Goal: Task Accomplishment & Management: Complete application form

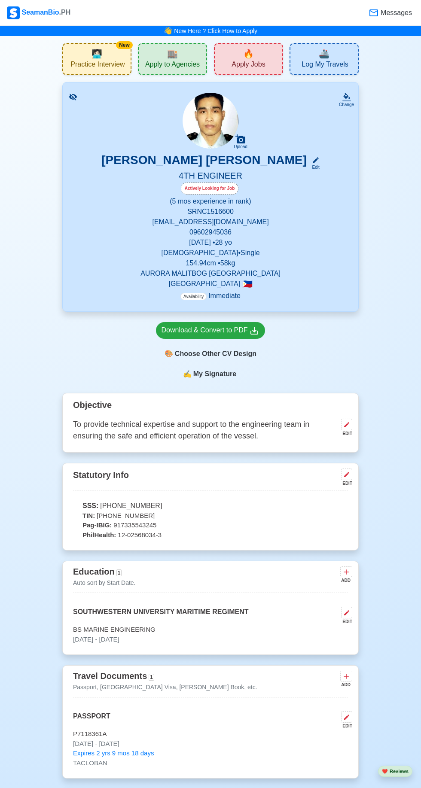
click at [239, 55] on div "🔥 Apply Jobs" at bounding box center [248, 59] width 69 height 32
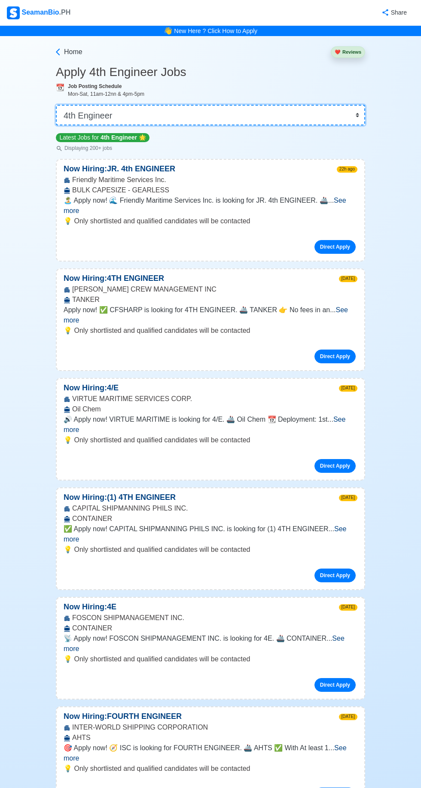
click at [357, 112] on select "👉 Select Rank or Position Master Chief Officer 2nd Officer 3rd Officer Junior O…" at bounding box center [210, 115] width 309 height 21
select select "Junior Engineer"
click at [56, 105] on select "👉 Select Rank or Position Master Chief Officer 2nd Officer 3rd Officer Junior O…" at bounding box center [210, 115] width 309 height 21
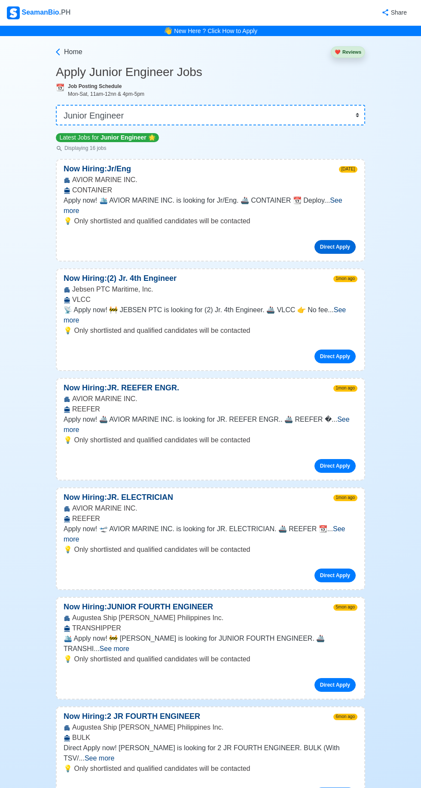
click at [339, 240] on link "Direct Apply" at bounding box center [335, 247] width 41 height 14
click at [334, 350] on link "Direct Apply" at bounding box center [335, 357] width 41 height 14
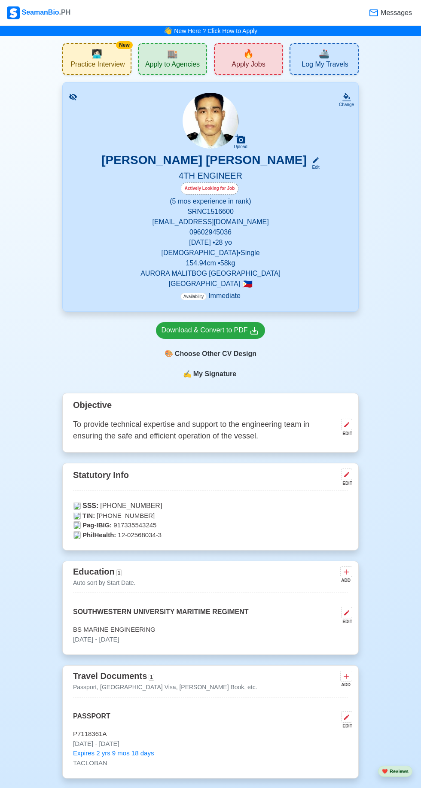
click at [260, 53] on div "🔥 Apply Jobs" at bounding box center [248, 59] width 69 height 32
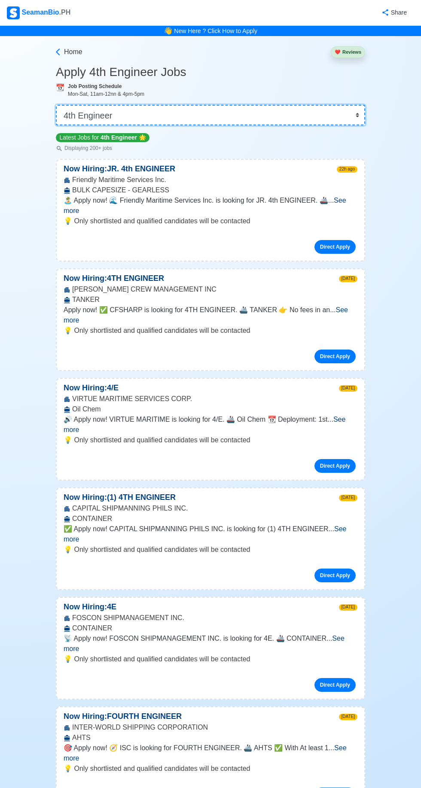
click at [354, 110] on select "👉 Select Rank or Position Master Chief Officer 2nd Officer 3rd Officer Junior O…" at bounding box center [210, 115] width 309 height 21
click at [56, 105] on select "👉 Select Rank or Position Master Chief Officer 2nd Officer 3rd Officer Junior O…" at bounding box center [210, 115] width 309 height 21
click at [358, 125] on select "👉 Select Rank or Position Master Chief Officer 2nd Officer 3rd Officer Junior O…" at bounding box center [210, 115] width 309 height 21
click at [56, 105] on select "👉 Select Rank or Position Master Chief Officer 2nd Officer 3rd Officer Junior O…" at bounding box center [210, 115] width 309 height 21
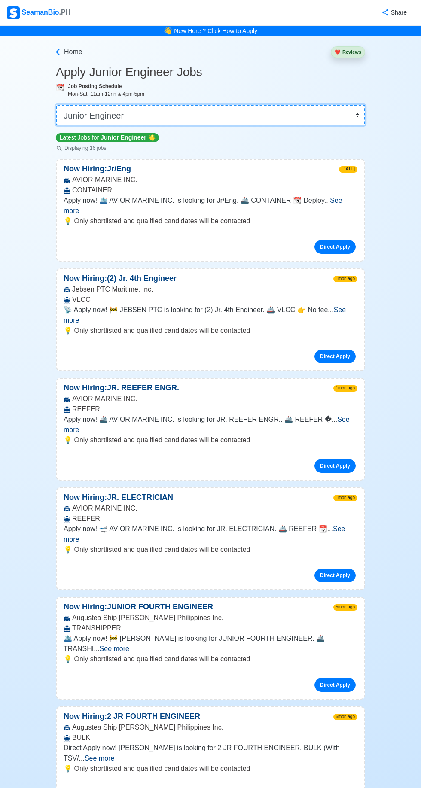
click at [359, 111] on select "👉 Select Rank or Position Master Chief Officer 2nd Officer 3rd Officer Junior O…" at bounding box center [210, 115] width 309 height 21
select select "4th Engineer"
click at [56, 105] on select "👉 Select Rank or Position Master Chief Officer 2nd Officer 3rd Officer Junior O…" at bounding box center [210, 115] width 309 height 21
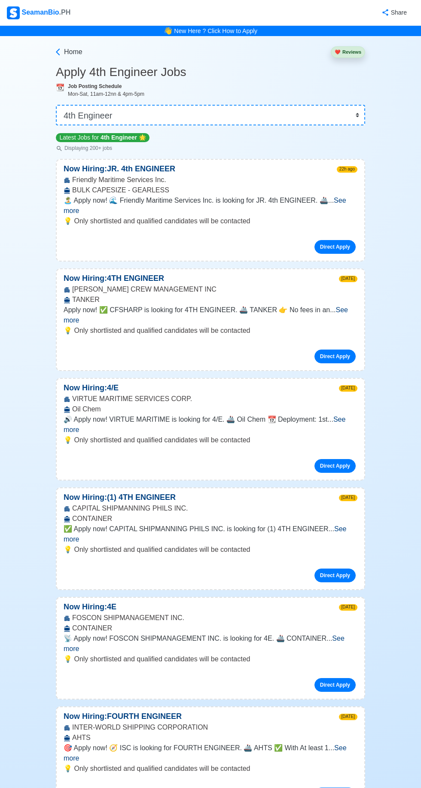
click at [341, 525] on span "See more" at bounding box center [205, 534] width 283 height 18
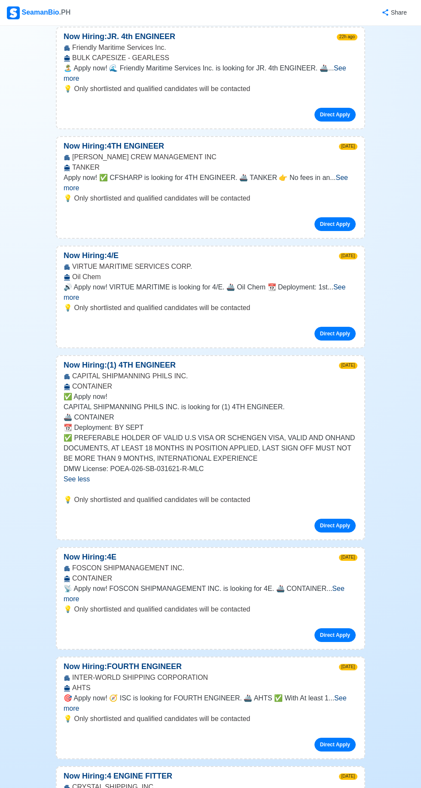
scroll to position [138, 0]
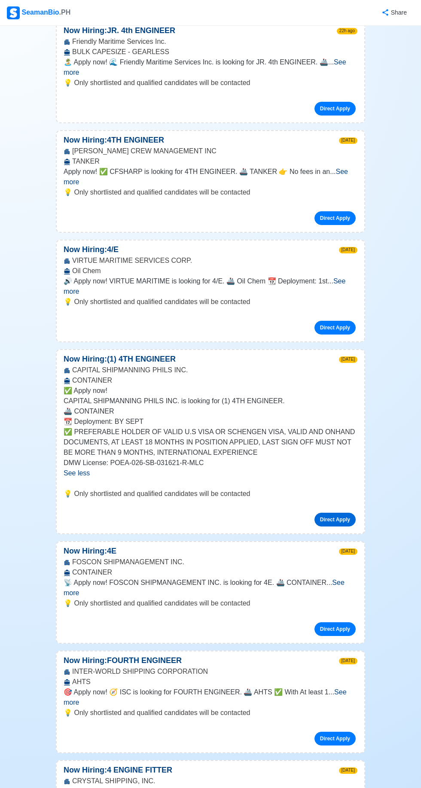
click at [340, 513] on link "Direct Apply" at bounding box center [335, 520] width 41 height 14
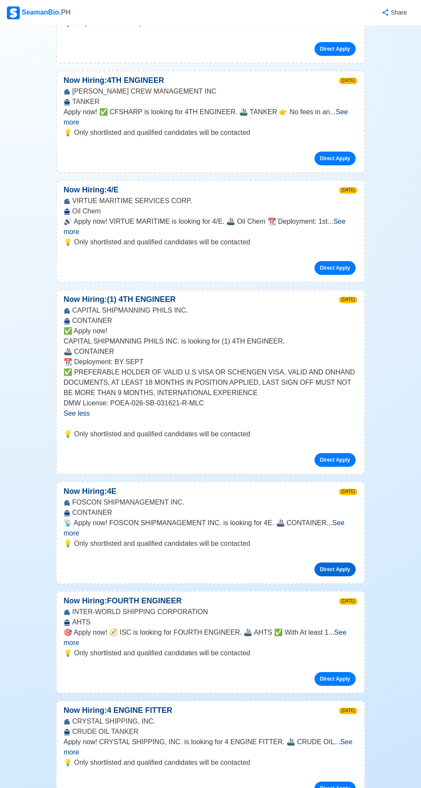
click at [342, 563] on link "Direct Apply" at bounding box center [335, 570] width 41 height 14
click at [339, 453] on link "Direct Apply" at bounding box center [335, 460] width 41 height 14
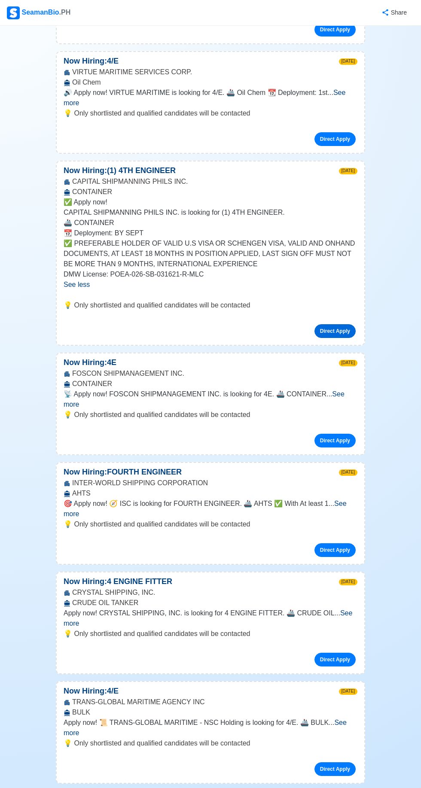
scroll to position [327, 0]
click at [347, 500] on span "See more" at bounding box center [205, 509] width 283 height 18
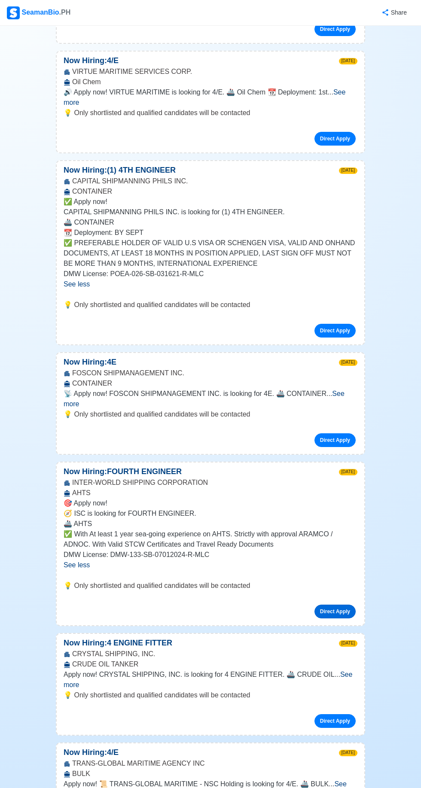
click at [345, 605] on link "Direct Apply" at bounding box center [335, 612] width 41 height 14
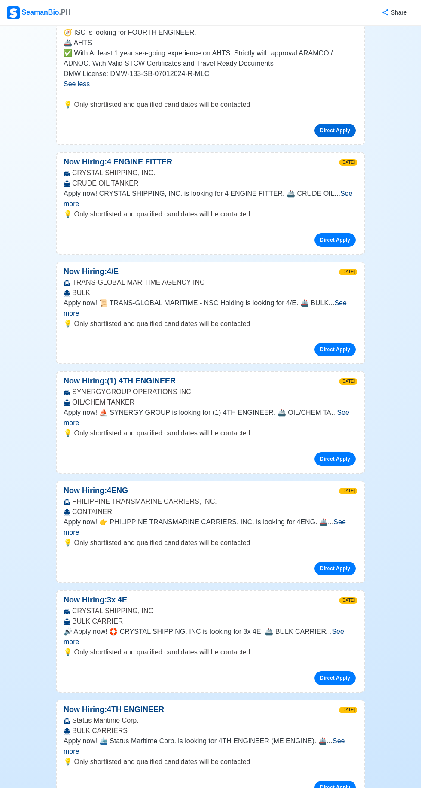
scroll to position [805, 0]
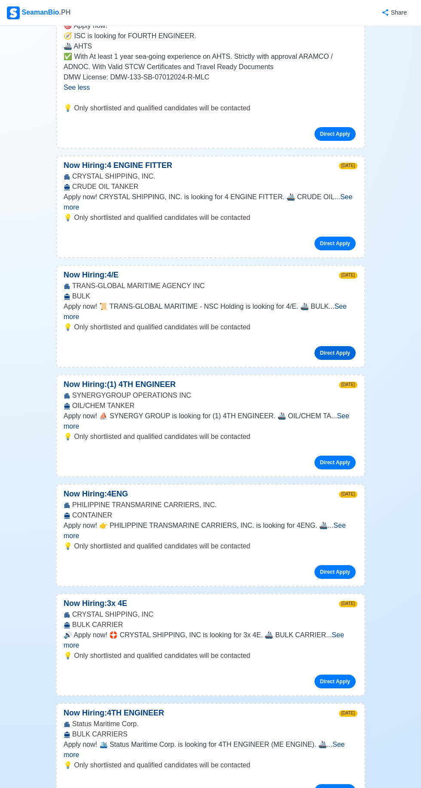
click at [340, 346] on link "Direct Apply" at bounding box center [335, 353] width 41 height 14
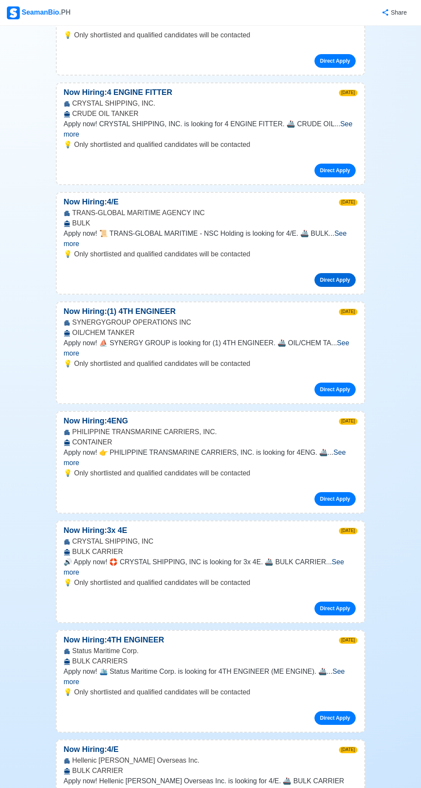
scroll to position [879, 0]
click at [351, 602] on link "Direct Apply" at bounding box center [335, 609] width 41 height 14
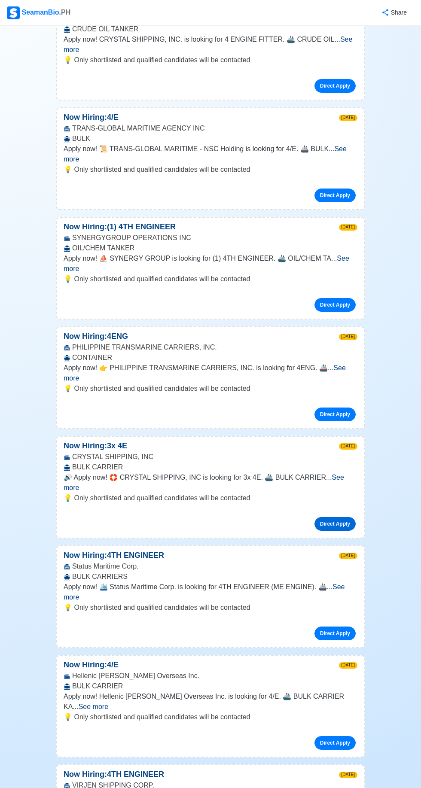
scroll to position [965, 0]
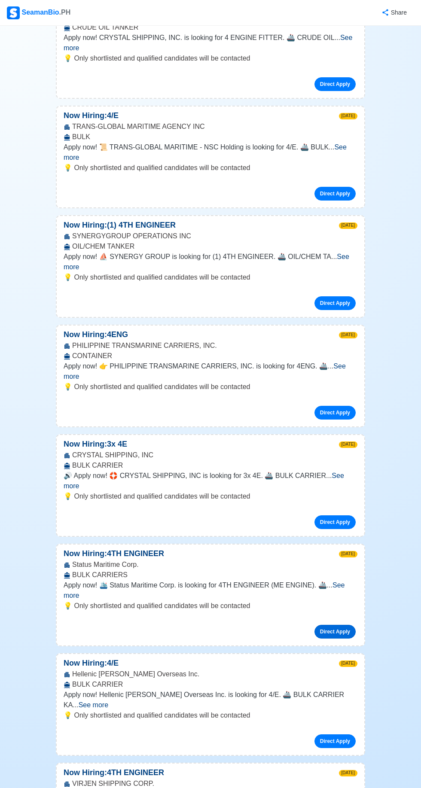
click at [345, 625] on link "Direct Apply" at bounding box center [335, 632] width 41 height 14
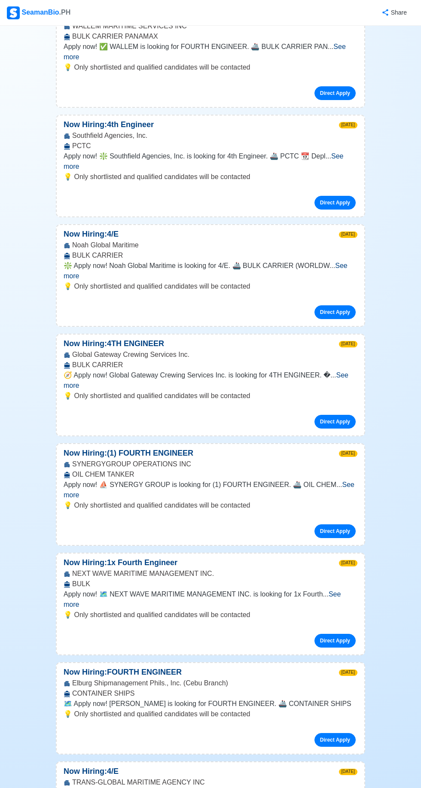
scroll to position [2687, 0]
click at [354, 635] on link "Direct Apply" at bounding box center [335, 642] width 41 height 14
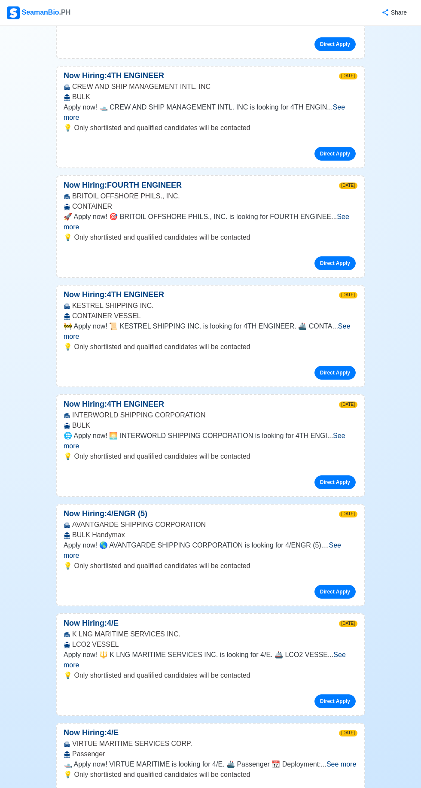
scroll to position [4148, 0]
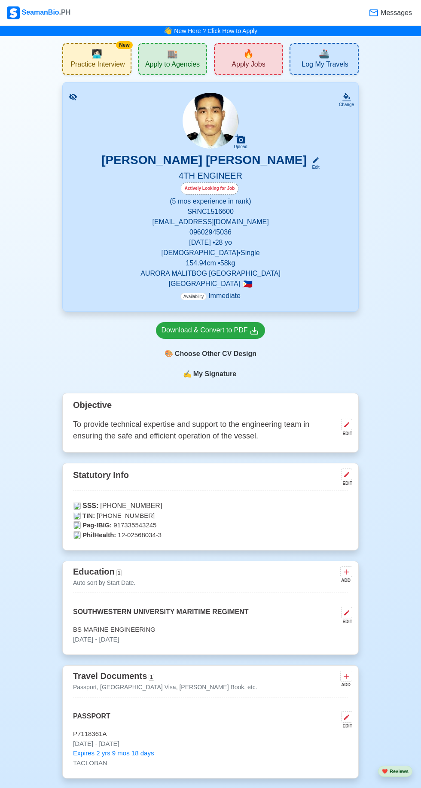
click at [234, 48] on div "🔥 Apply Jobs" at bounding box center [248, 59] width 69 height 32
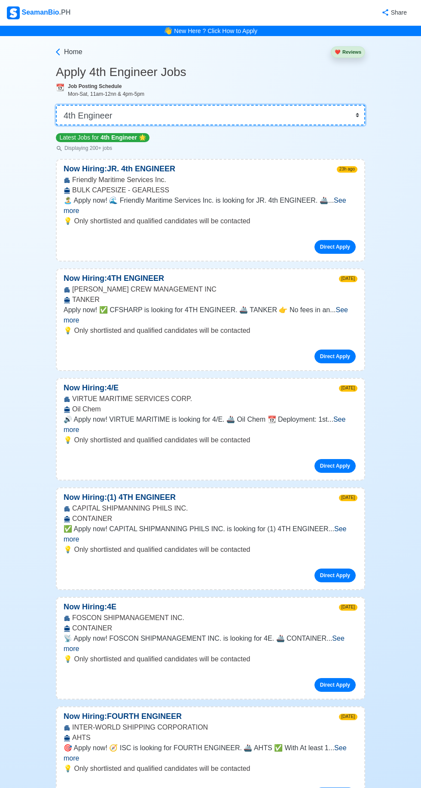
click at [355, 124] on select "👉 Select Rank or Position Master Chief Officer 2nd Officer 3rd Officer Junior O…" at bounding box center [210, 115] width 309 height 21
select select "Junior Engineer"
click at [56, 105] on select "👉 Select Rank or Position Master Chief Officer 2nd Officer 3rd Officer Junior O…" at bounding box center [210, 115] width 309 height 21
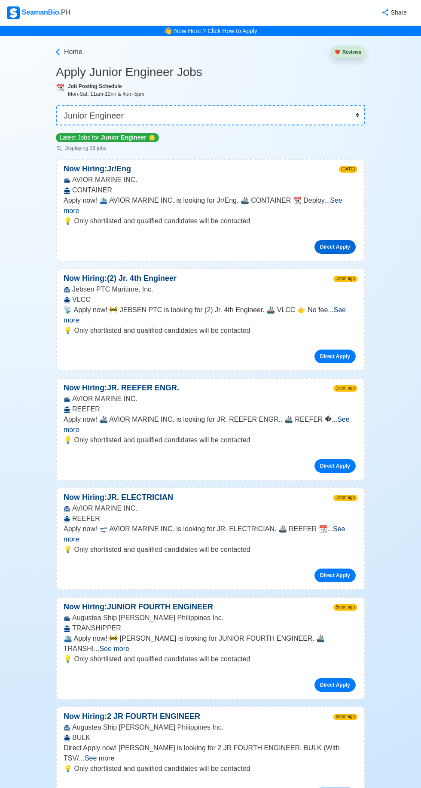
click at [332, 241] on link "Direct Apply" at bounding box center [335, 247] width 41 height 14
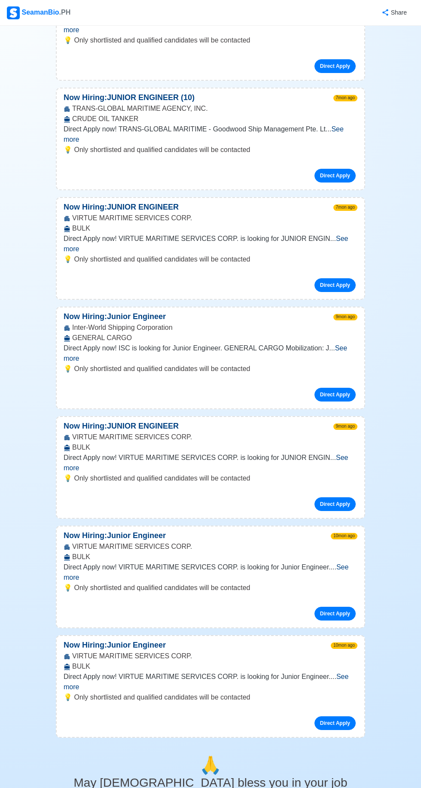
scroll to position [1167, 0]
